Goal: Task Accomplishment & Management: Manage account settings

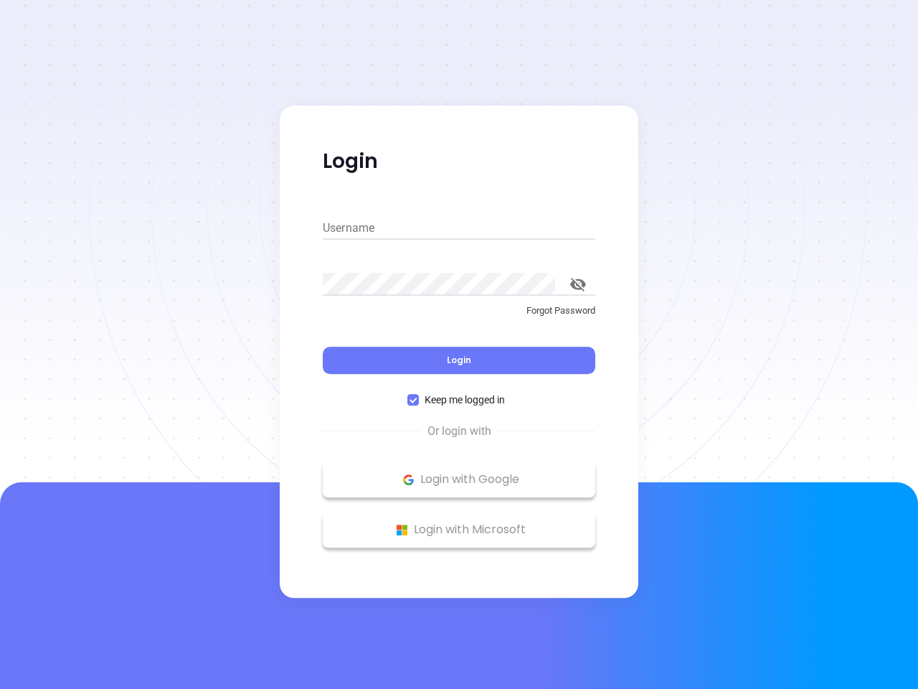
click at [459, 344] on div "Login" at bounding box center [459, 351] width 273 height 44
click at [459, 228] on input "Username" at bounding box center [459, 228] width 273 height 23
click at [578, 284] on icon "toggle password visibility" at bounding box center [578, 285] width 16 height 14
click at [459, 360] on span "Login" at bounding box center [459, 360] width 24 height 12
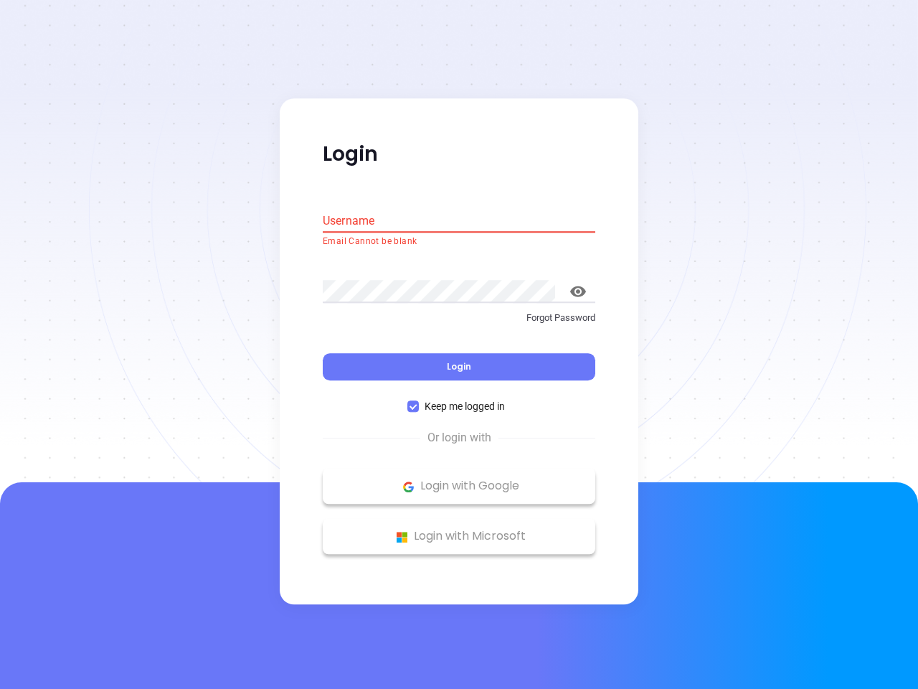
click at [459, 399] on span "Keep me logged in" at bounding box center [465, 407] width 92 height 16
click at [419, 401] on input "Keep me logged in" at bounding box center [412, 406] width 11 height 11
checkbox input "false"
click at [459, 479] on p "Login with Google" at bounding box center [459, 486] width 258 height 22
click at [459, 529] on p "Login with Microsoft" at bounding box center [459, 537] width 258 height 22
